Goal: Use online tool/utility: Utilize a website feature to perform a specific function

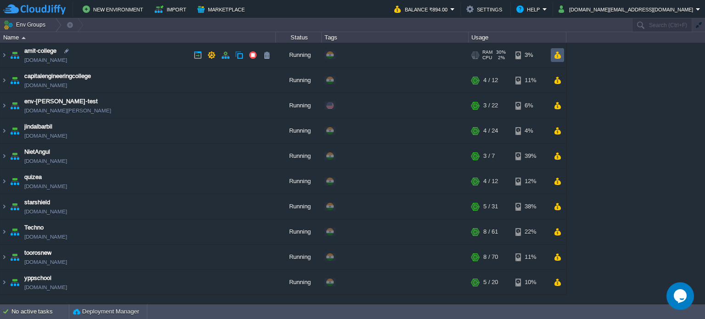
click at [555, 53] on button "button" at bounding box center [558, 55] width 8 height 8
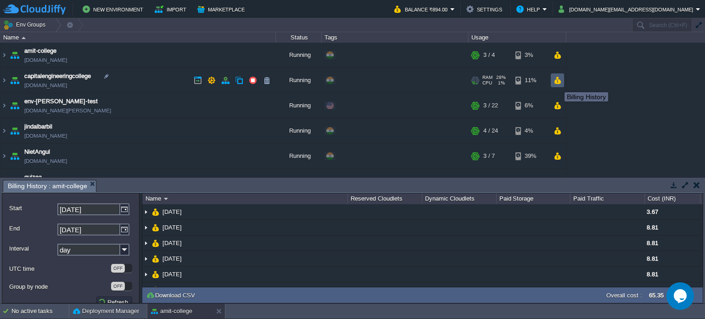
click at [558, 82] on button "button" at bounding box center [558, 80] width 8 height 8
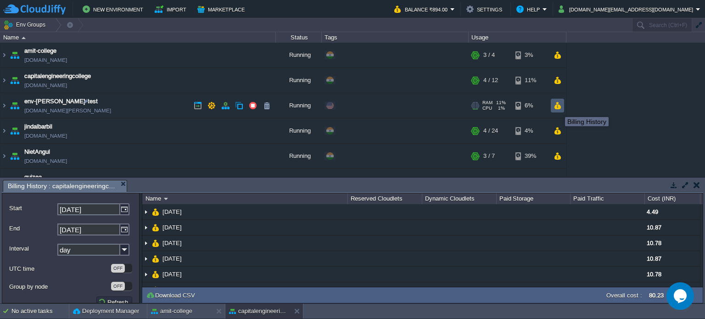
click at [556, 103] on button "button" at bounding box center [558, 105] width 8 height 8
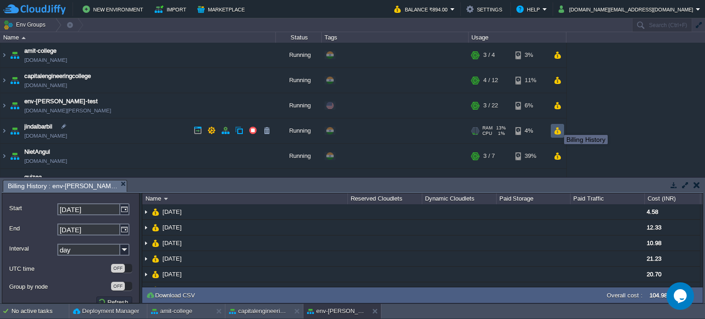
click at [557, 132] on button "button" at bounding box center [558, 131] width 8 height 8
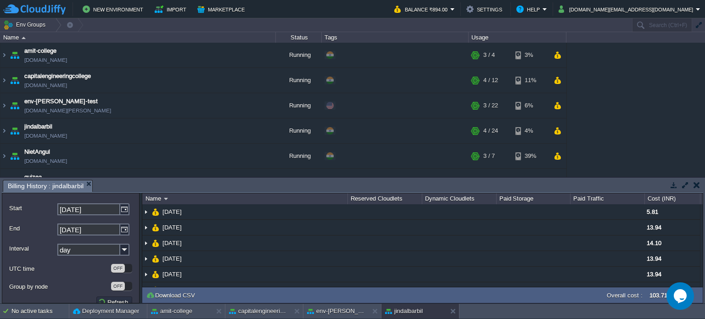
scroll to position [46, 0]
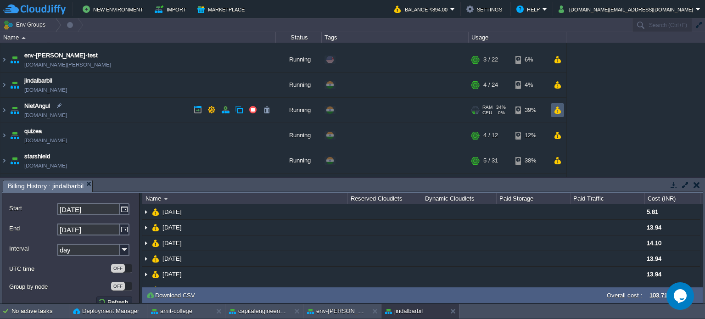
click at [560, 110] on button "button" at bounding box center [558, 110] width 8 height 8
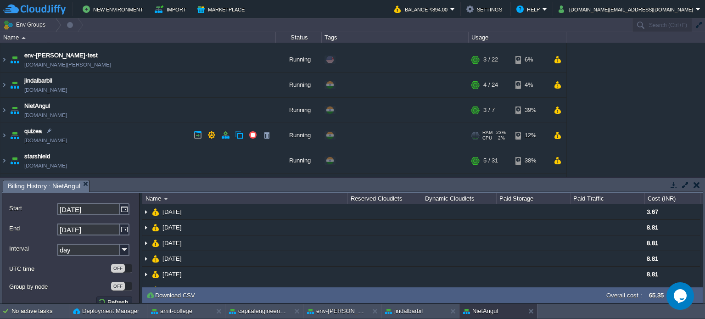
click at [566, 134] on div "RAM 23% CPU 2% 4 / 12 12%" at bounding box center [518, 135] width 98 height 25
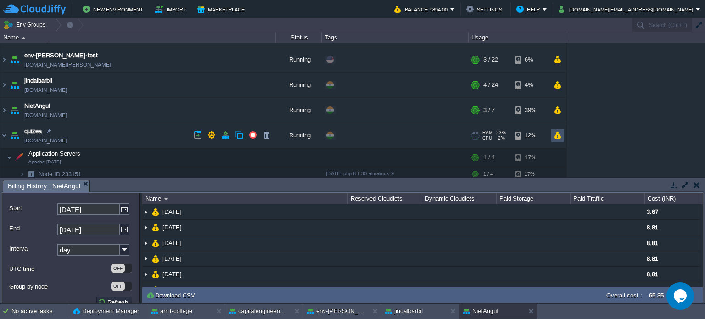
click at [558, 134] on button "button" at bounding box center [558, 135] width 8 height 8
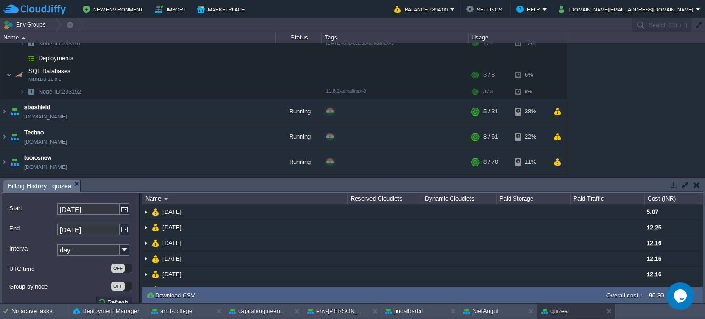
scroll to position [184, 0]
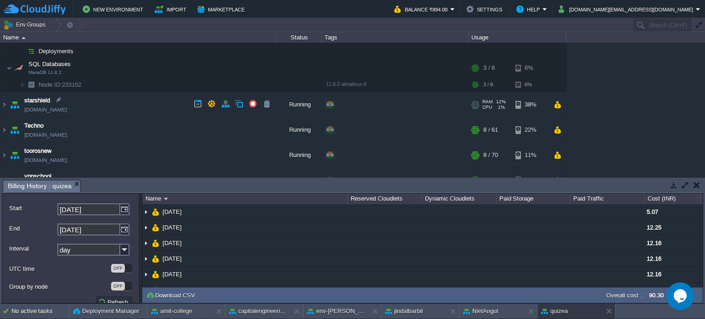
click at [560, 108] on td at bounding box center [557, 105] width 13 height 14
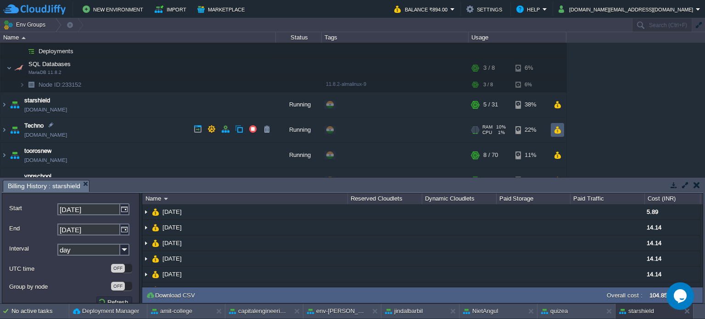
click at [552, 128] on td at bounding box center [557, 130] width 13 height 14
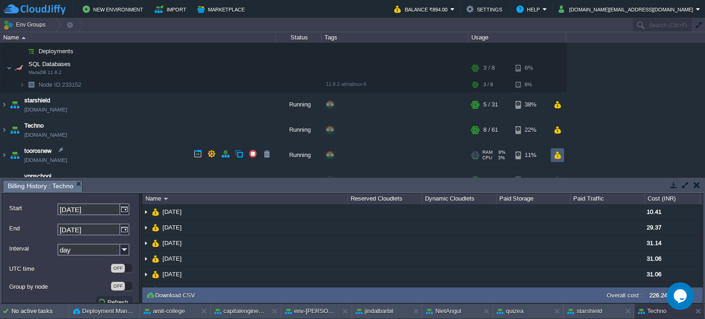
scroll to position [198, 0]
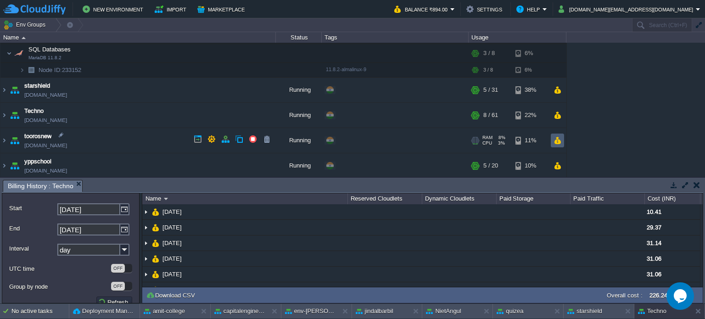
click at [562, 141] on td at bounding box center [557, 141] width 13 height 14
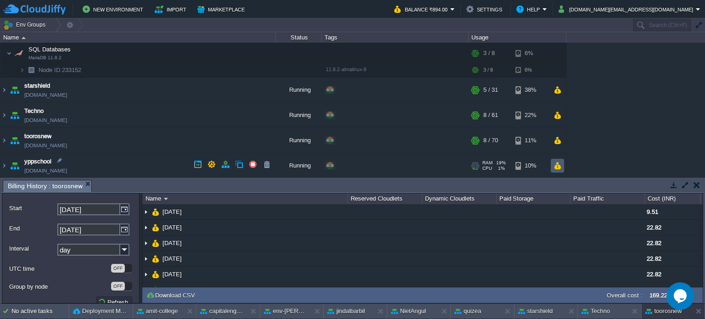
click at [556, 165] on button "button" at bounding box center [558, 166] width 8 height 8
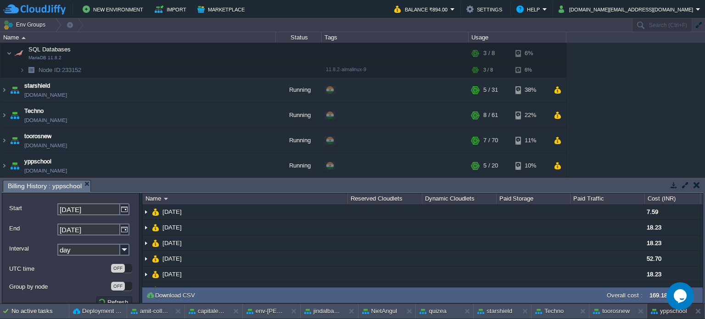
click at [698, 182] on button "button" at bounding box center [697, 185] width 6 height 8
